Goal: Find specific page/section

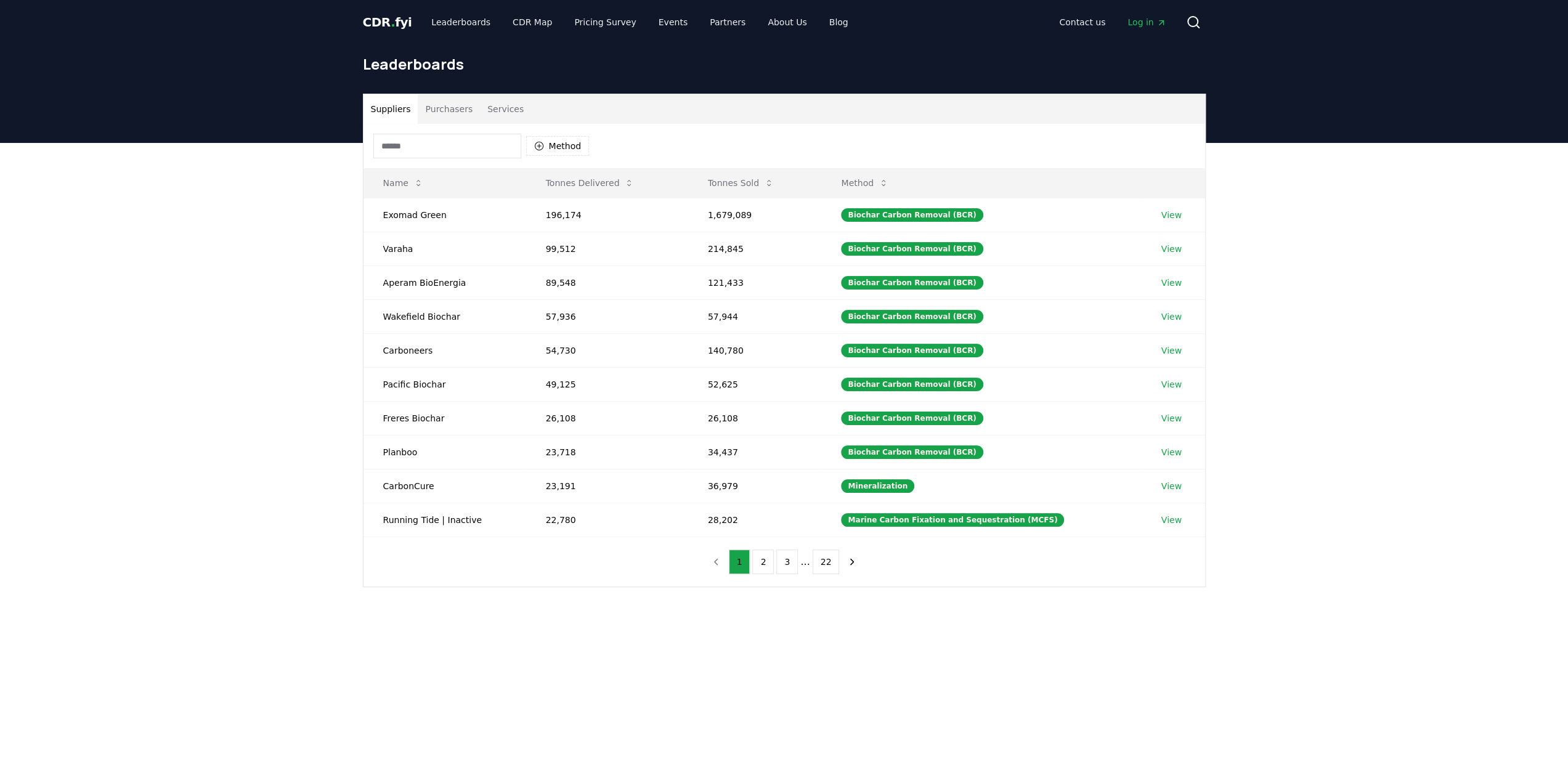
click at [431, 111] on button "Purchasers" at bounding box center [449, 109] width 62 height 29
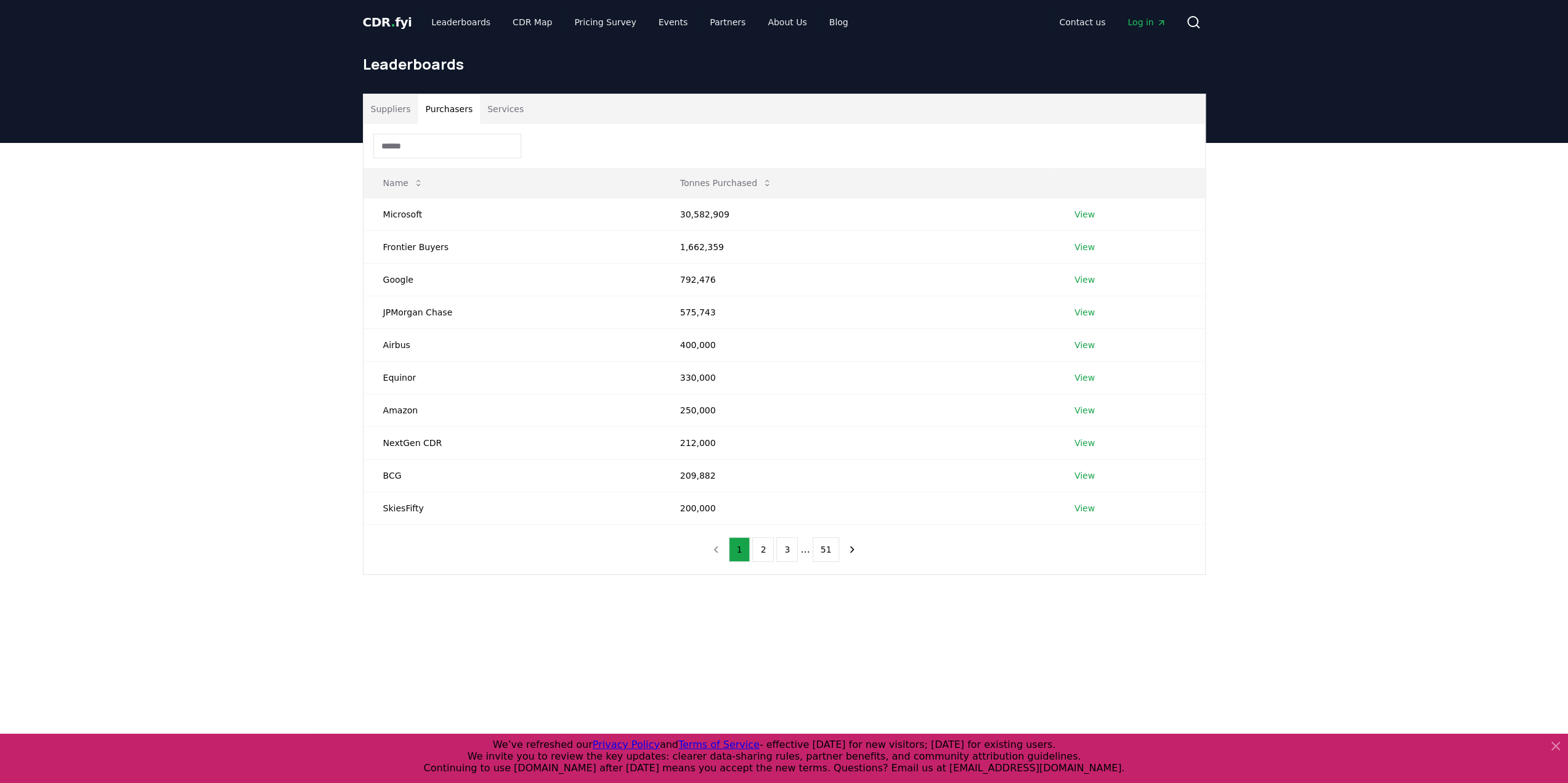
click at [433, 138] on input at bounding box center [447, 146] width 148 height 25
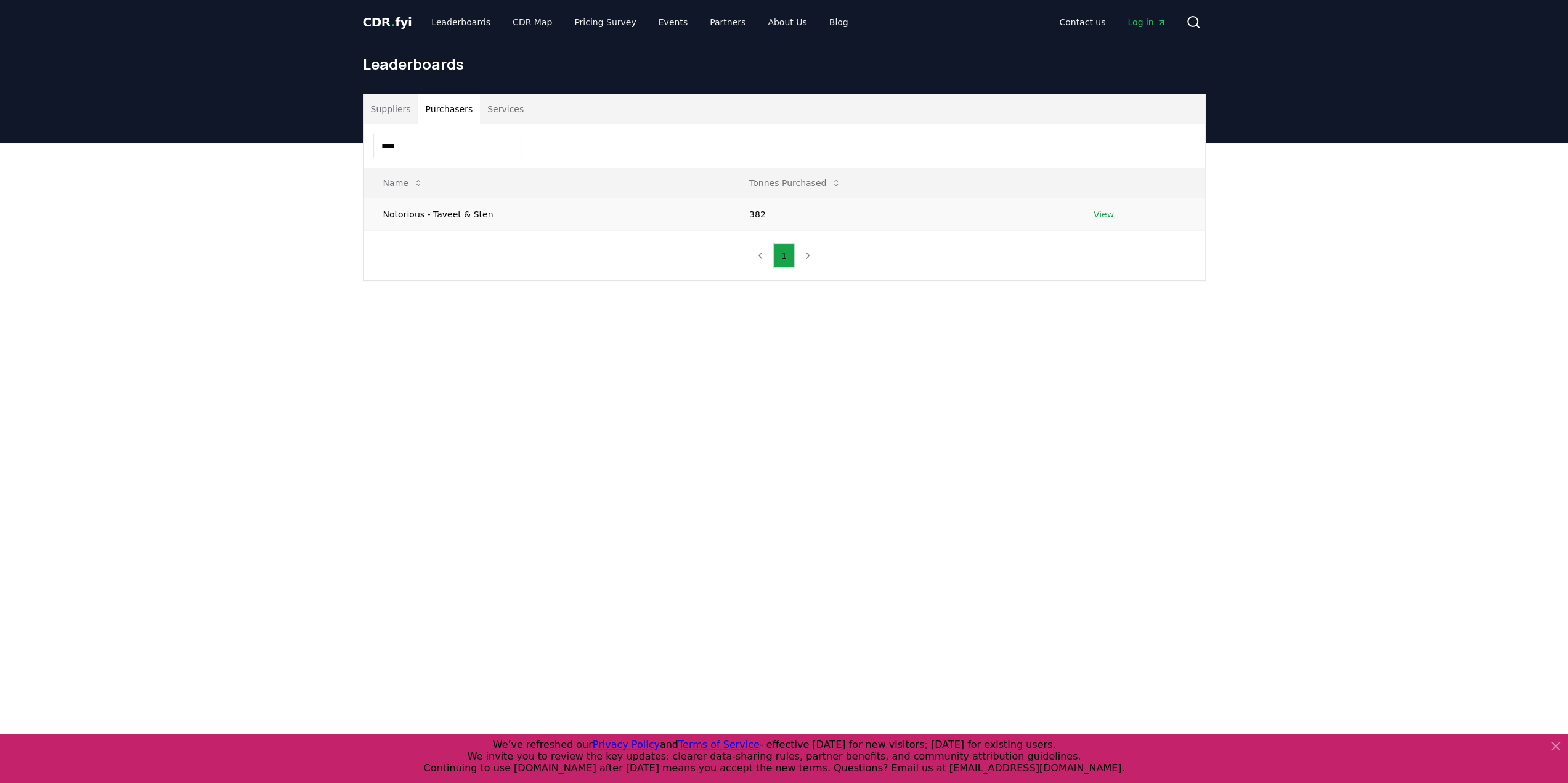
type input "****"
click at [1100, 215] on link "View" at bounding box center [1104, 215] width 20 height 13
